Goal: Transaction & Acquisition: Purchase product/service

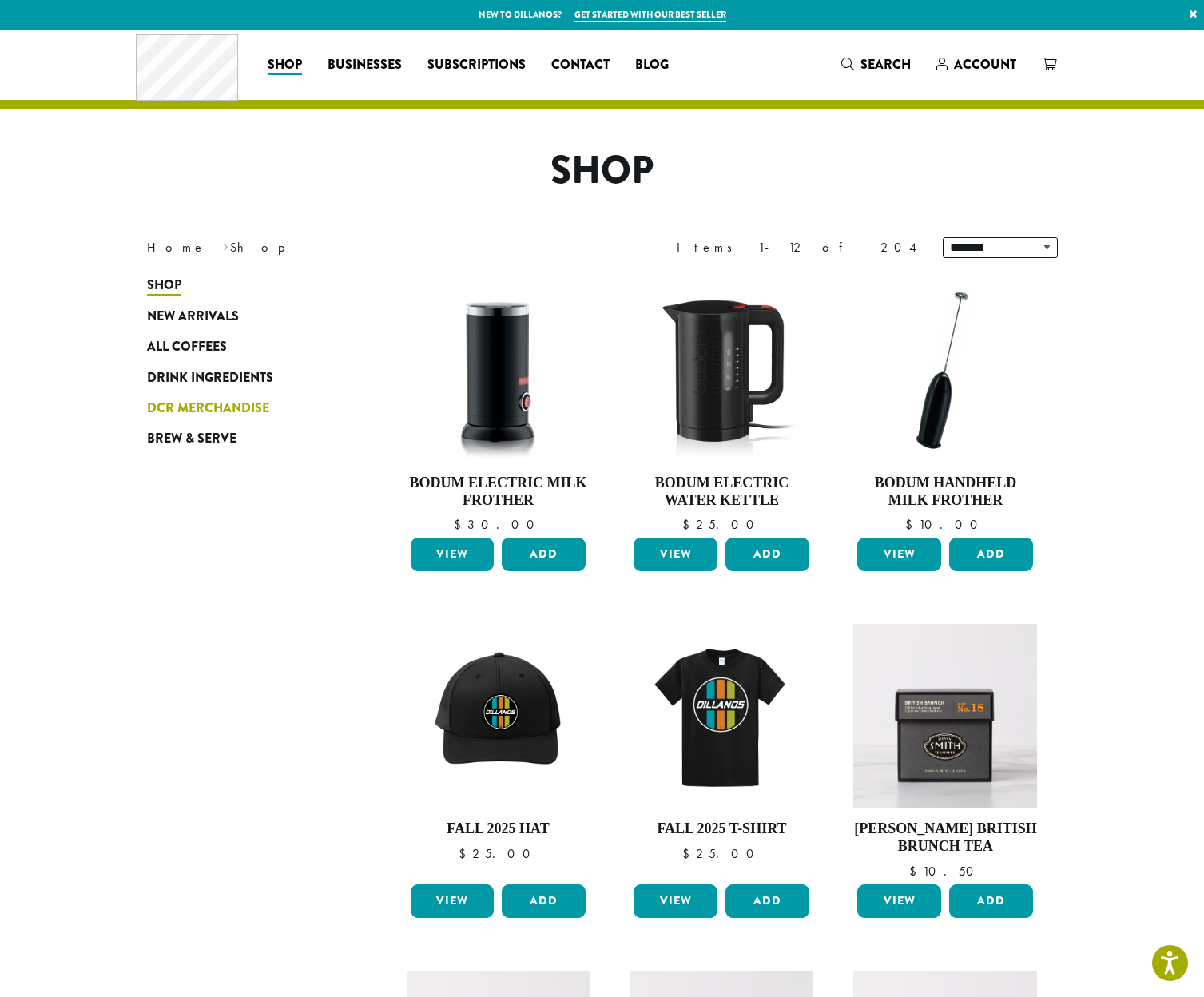
click at [190, 406] on span "DCR Merchandise" at bounding box center [208, 409] width 122 height 20
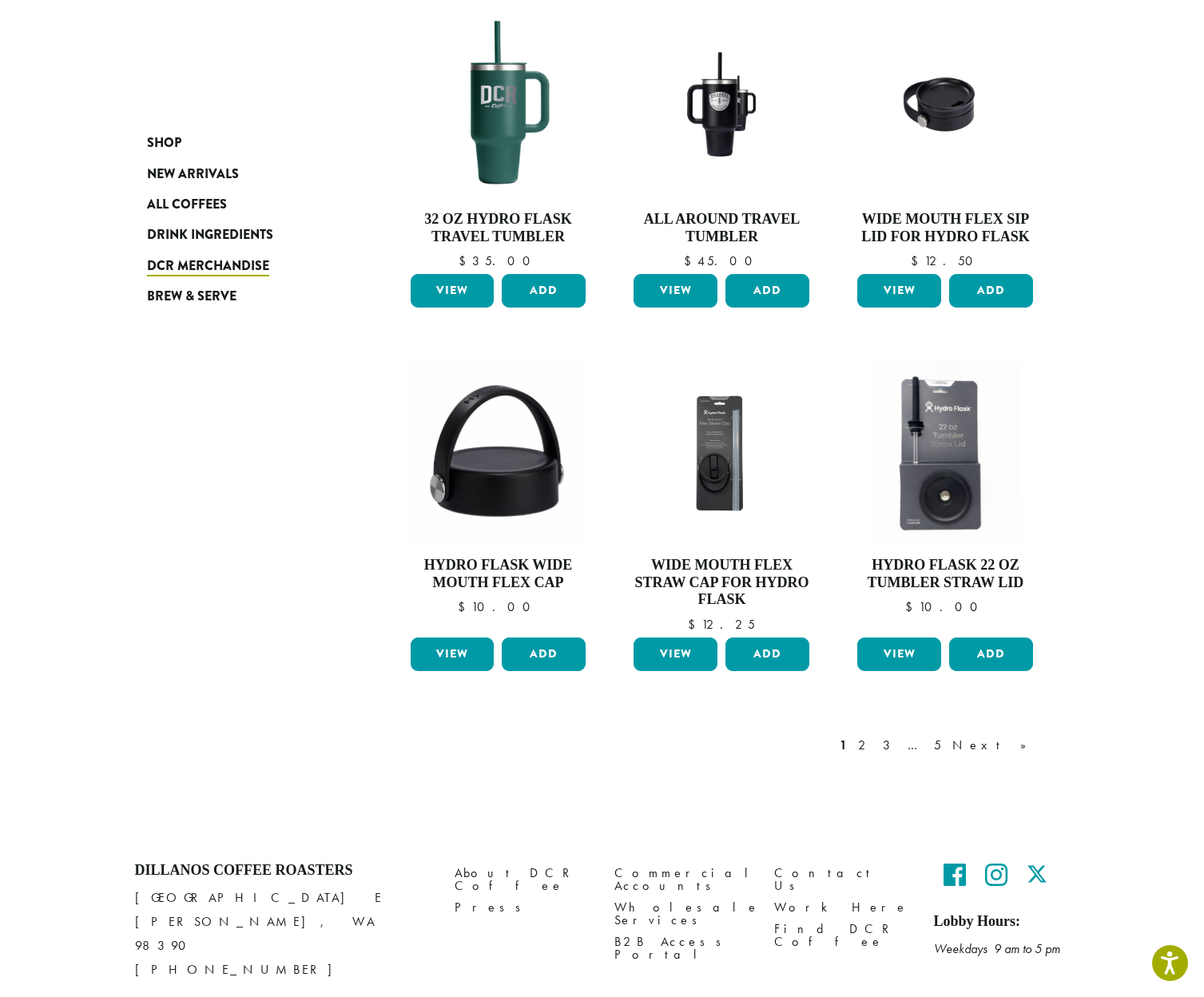
scroll to position [984, 0]
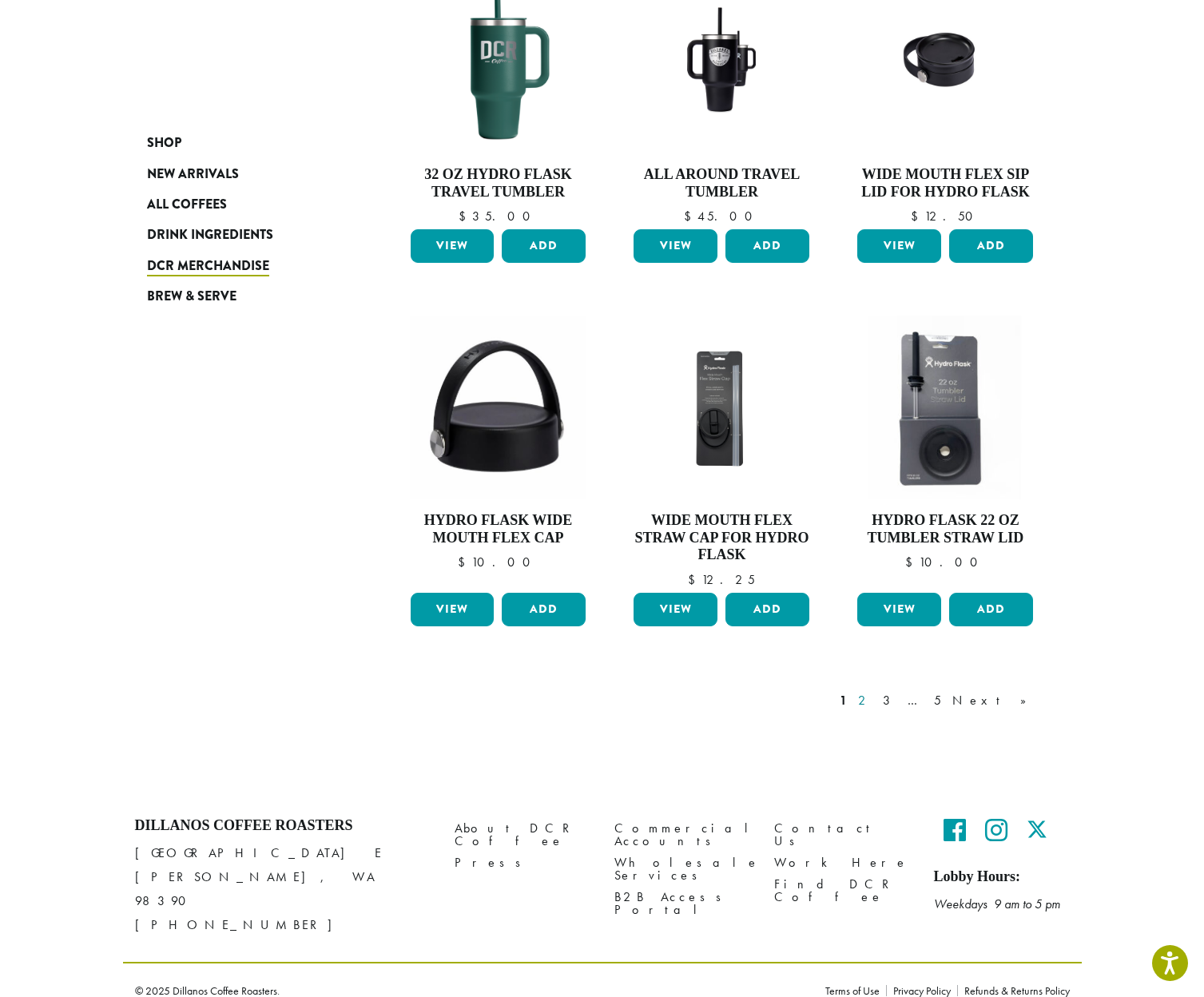
click at [875, 701] on link "2" at bounding box center [864, 701] width 20 height 19
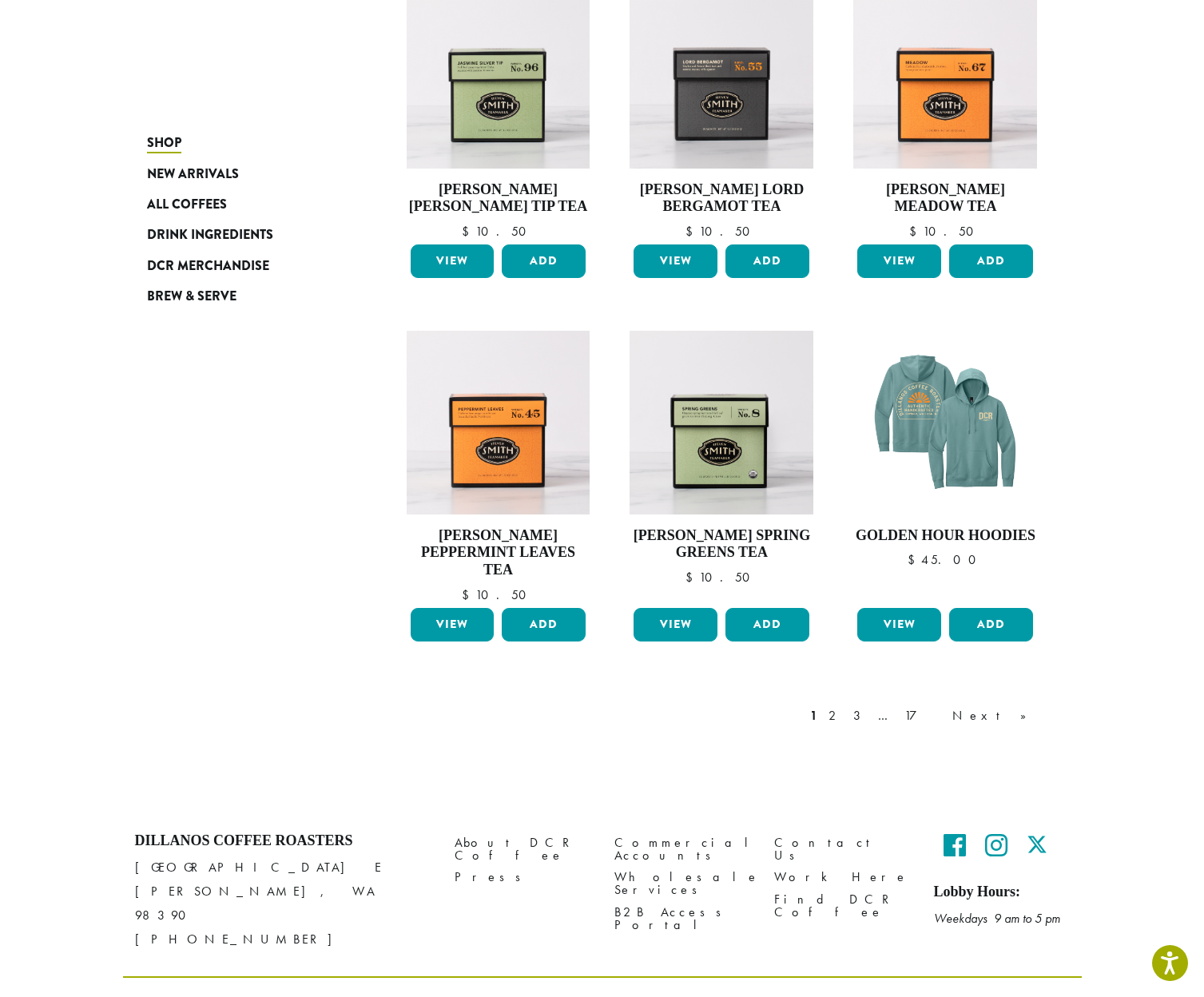
scroll to position [1001, 0]
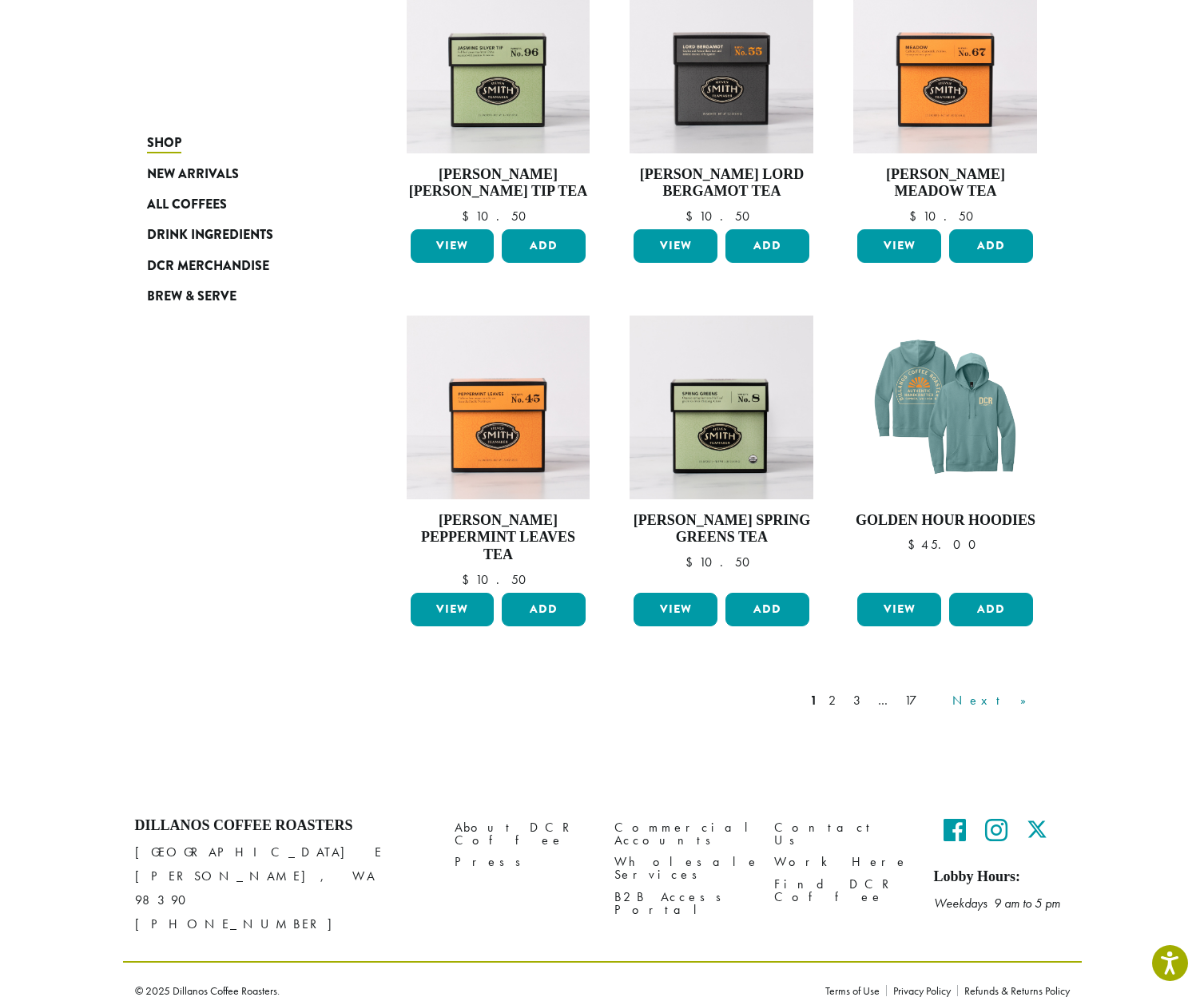
click at [1022, 702] on link "Next »" at bounding box center [994, 701] width 91 height 19
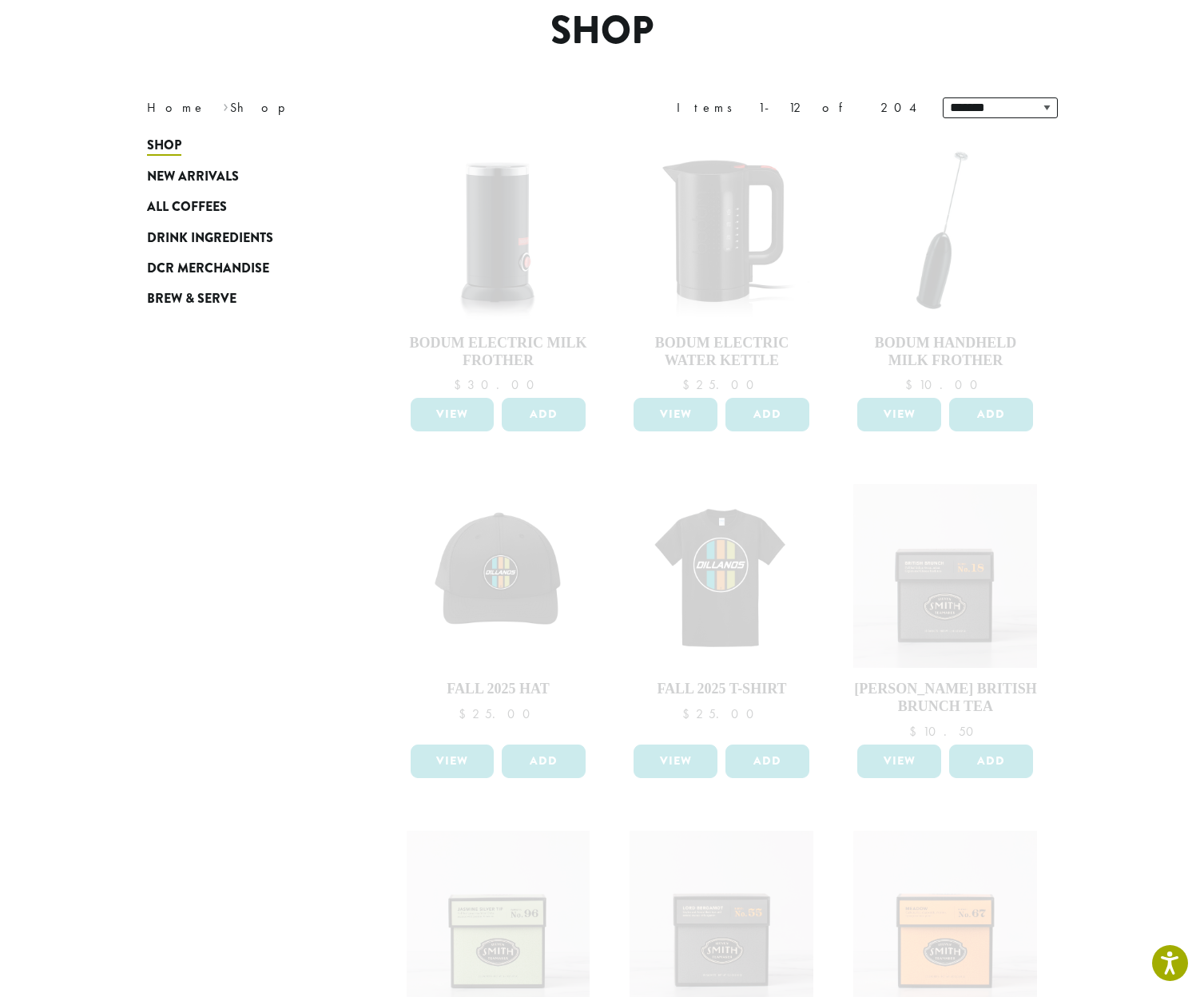
scroll to position [122, 0]
